Goal: Task Accomplishment & Management: Use online tool/utility

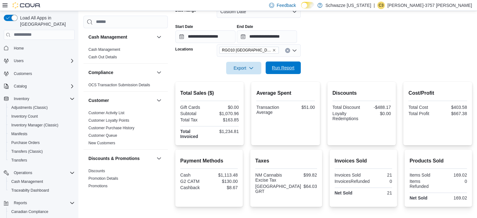
scroll to position [418, 0]
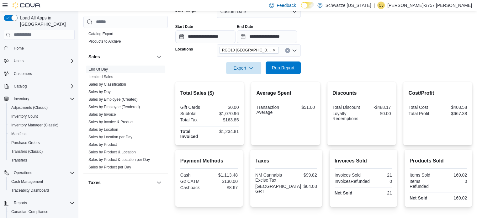
click at [281, 66] on span "Run Report" at bounding box center [283, 68] width 23 height 6
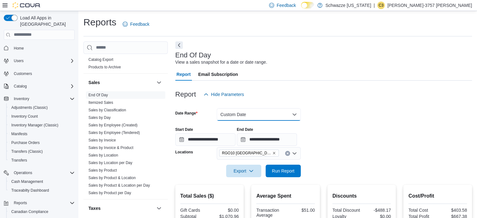
click at [243, 119] on button "Custom Date" at bounding box center [259, 114] width 84 height 13
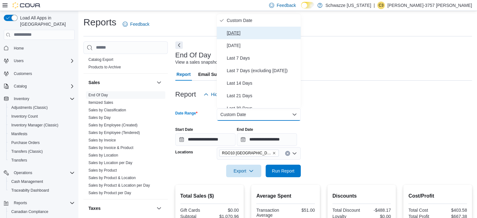
click at [247, 33] on span "[DATE]" at bounding box center [263, 33] width 72 height 8
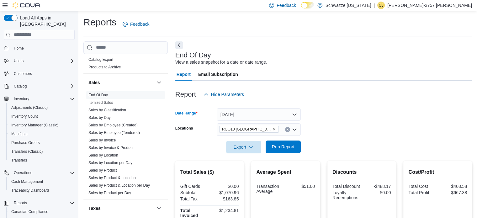
click at [280, 146] on span "Run Report" at bounding box center [283, 147] width 23 height 6
click at [365, 131] on form "Date Range Today Locations RGO10 Santa Fe Export Run Report" at bounding box center [323, 127] width 297 height 53
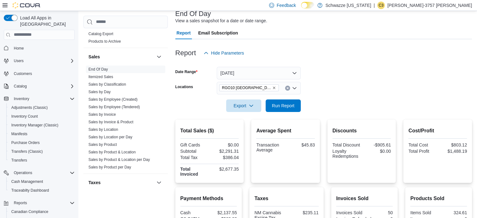
scroll to position [45, 0]
